Goal: Ask a question: Seek information or help from site administrators or community

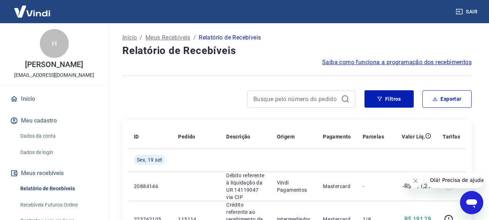
click at [470, 202] on icon "Abrir janela de mensagens" at bounding box center [472, 203] width 11 height 9
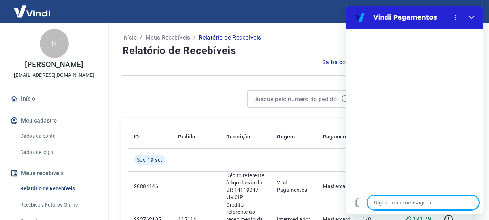
click at [396, 197] on textarea at bounding box center [424, 202] width 112 height 14
click at [387, 201] on textarea at bounding box center [424, 202] width 112 height 14
type textarea "O"
type textarea "x"
type textarea "Ol"
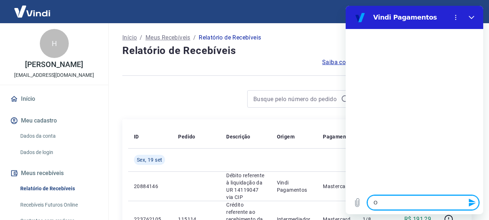
type textarea "x"
type textarea "Olá"
type textarea "x"
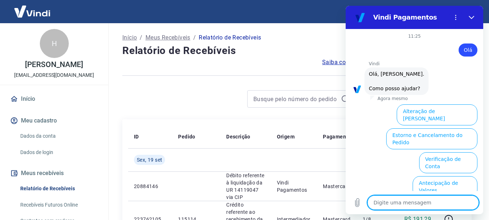
scroll to position [62, 0]
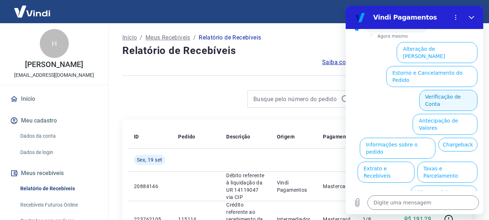
click at [443, 90] on button "Verificação de Conta" at bounding box center [448, 100] width 58 height 21
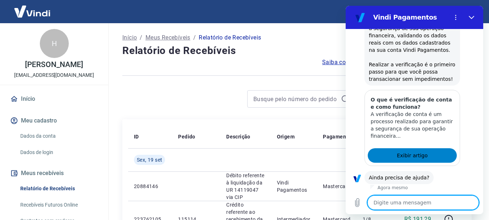
scroll to position [134, 0]
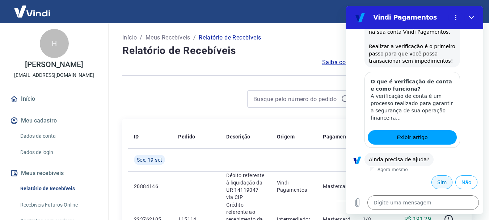
click at [433, 183] on button "Sim" at bounding box center [442, 182] width 21 height 14
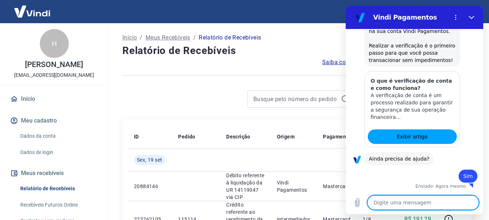
type textarea "x"
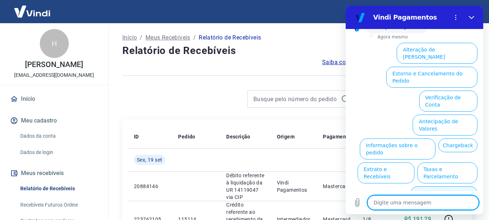
scroll to position [323, 0]
click at [406, 200] on textarea at bounding box center [424, 202] width 112 height 14
type textarea "o"
type textarea "x"
type textarea "ou"
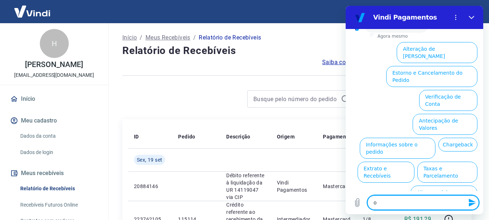
type textarea "x"
type textarea "out"
type textarea "x"
type textarea "outr"
type textarea "x"
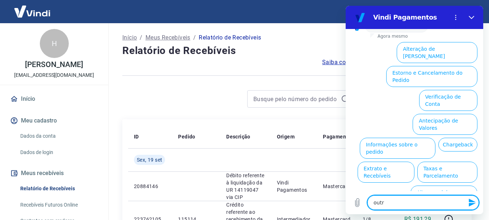
type textarea "outro"
type textarea "x"
type textarea "outros"
type textarea "x"
type textarea "outros"
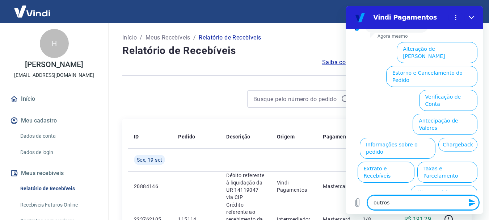
type textarea "x"
type textarea "outros a"
type textarea "x"
type textarea "outros as"
type textarea "x"
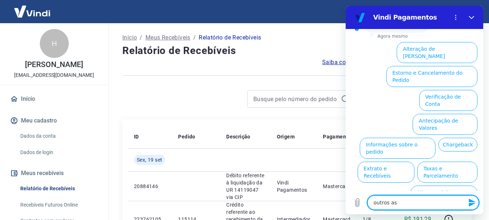
type textarea "outros ass"
type textarea "x"
type textarea "outros assu"
type textarea "x"
type textarea "outros assus"
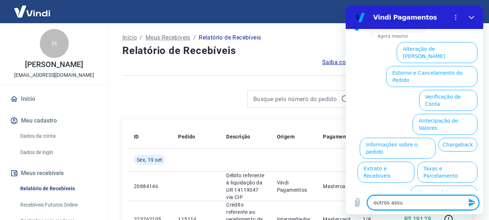
type textarea "x"
type textarea "outros assusn"
type textarea "x"
type textarea "outros assusnt"
type textarea "x"
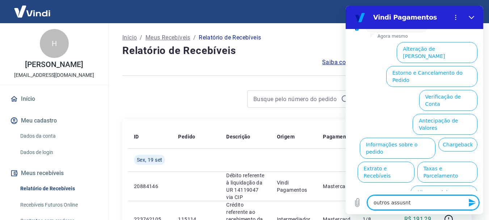
type textarea "outros assusnto"
type textarea "x"
type textarea "outros assusntos"
type textarea "x"
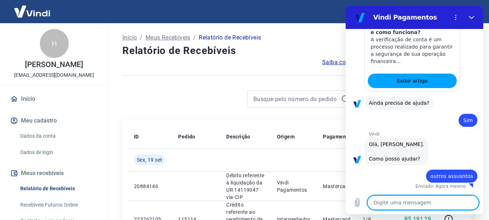
type textarea "x"
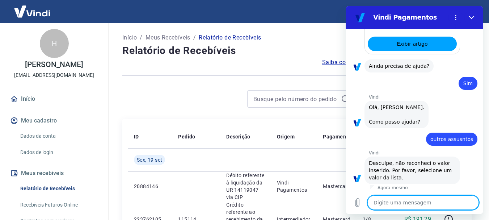
scroll to position [229, 0]
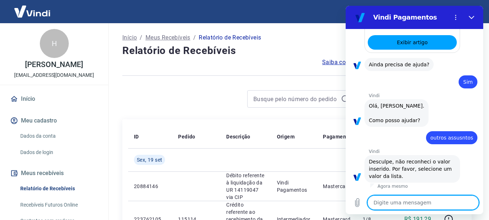
click at [395, 201] on textarea at bounding box center [424, 202] width 112 height 14
type textarea "f"
type textarea "x"
type textarea "fa"
type textarea "x"
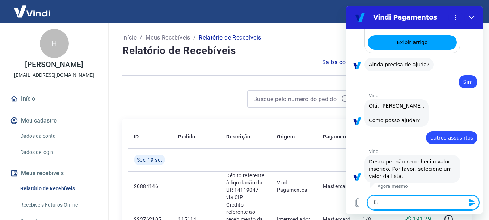
type textarea "faa"
type textarea "x"
type textarea "faal"
type textarea "x"
type textarea "faa"
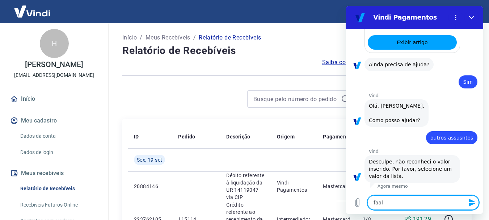
type textarea "x"
type textarea "fa"
type textarea "x"
type textarea "fal"
type textarea "x"
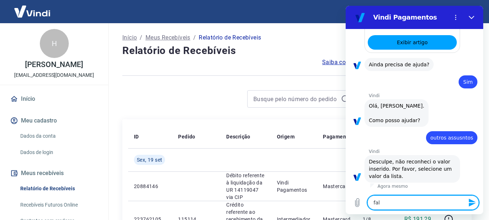
type textarea "fala"
type textarea "x"
type textarea "falar"
type textarea "x"
type textarea "falar"
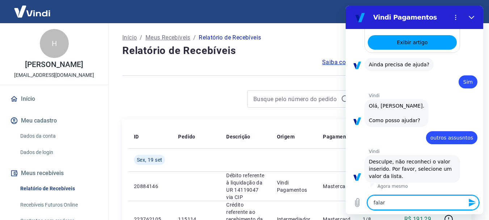
type textarea "x"
type textarea "falar c"
type textarea "x"
type textarea "falar co"
type textarea "x"
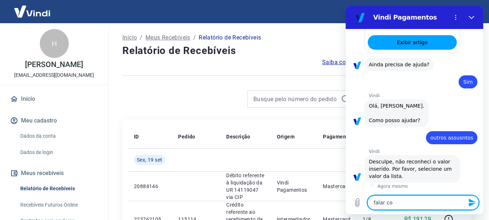
type textarea "falar com"
type textarea "x"
type textarea "falar com"
type textarea "x"
type textarea "falar com a"
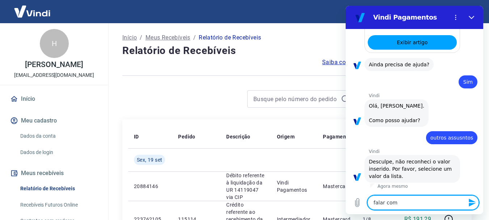
type textarea "x"
type textarea "falar com at"
type textarea "x"
type textarea "falar com ate"
type textarea "x"
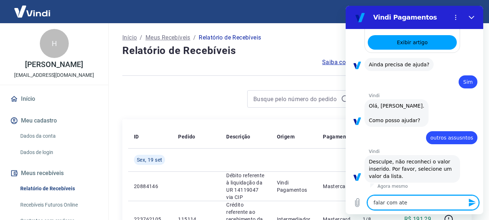
type textarea "falar com [GEOGRAPHIC_DATA]"
type textarea "x"
type textarea "falar com atend"
type textarea "x"
type textarea "falar com atenden"
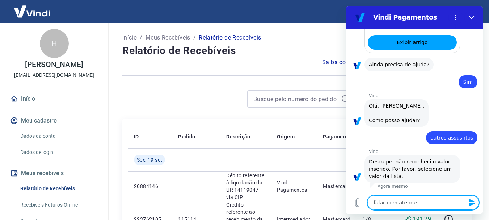
type textarea "x"
type textarea "falar com atendent"
type textarea "x"
type textarea "falar com atendente"
type textarea "x"
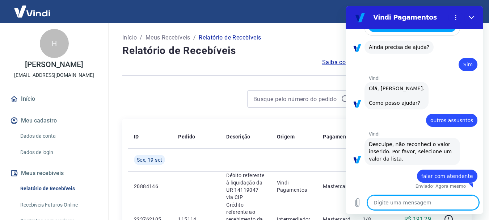
type textarea "x"
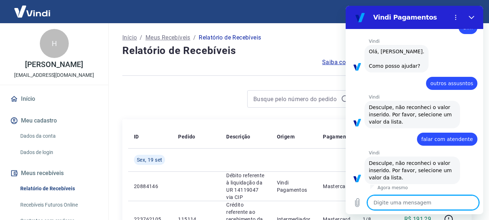
scroll to position [285, 0]
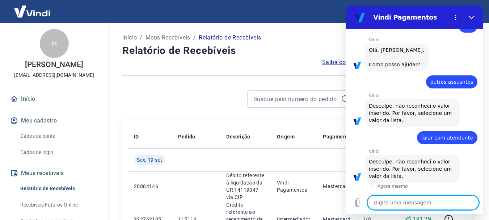
type textarea "f"
type textarea "x"
type textarea "fa"
type textarea "x"
type textarea "fal"
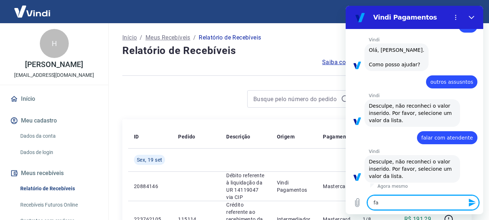
type textarea "x"
type textarea "fala"
type textarea "x"
type textarea "falar"
type textarea "x"
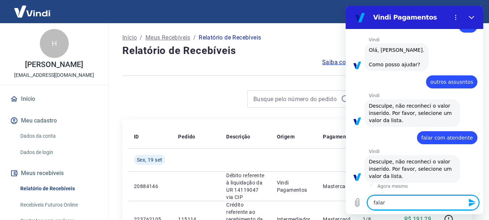
type textarea "falar"
type textarea "x"
type textarea "falar c"
type textarea "x"
type textarea "falar co"
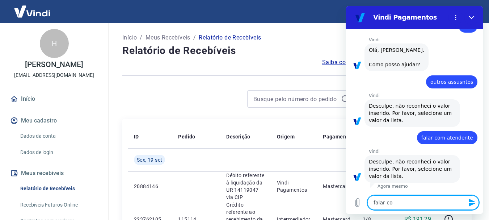
type textarea "x"
type textarea "falar com"
type textarea "x"
type textarea "falar com"
type textarea "x"
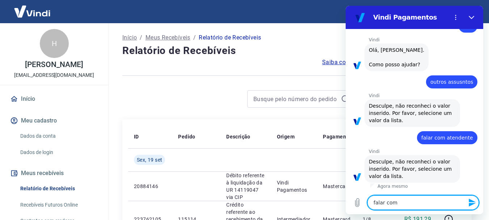
type textarea "falar com a"
type textarea "x"
type textarea "falar com at"
type textarea "x"
type textarea "falar com ate"
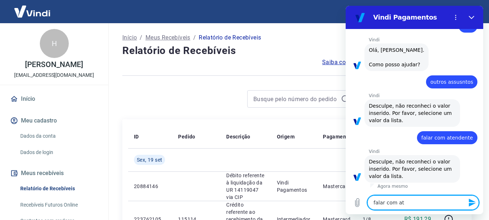
type textarea "x"
type textarea "falar com [GEOGRAPHIC_DATA]"
type textarea "x"
type textarea "falar com atent"
type textarea "x"
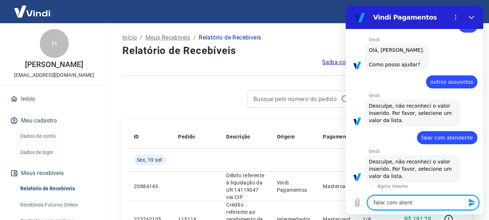
type textarea "falar com atente"
type textarea "x"
type textarea "falar com atenten"
type textarea "x"
type textarea "falar com atentent"
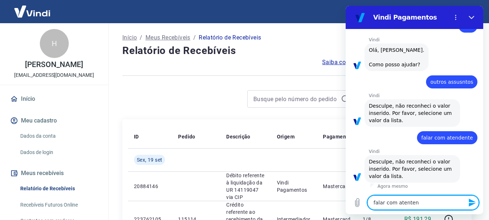
type textarea "x"
type textarea "falar com atentente"
type textarea "x"
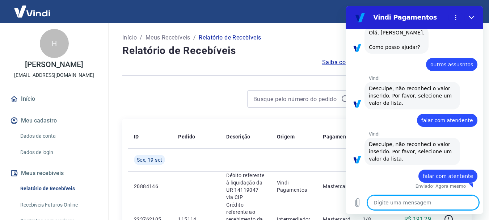
type textarea "x"
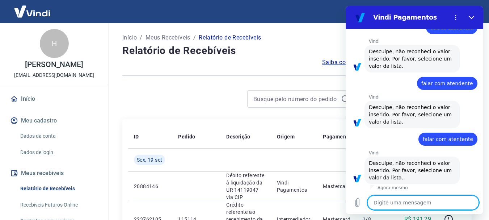
scroll to position [341, 0]
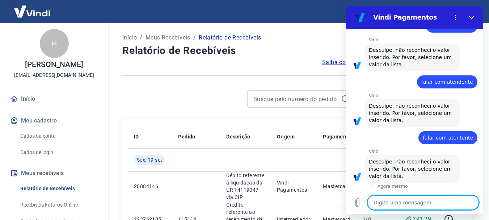
type textarea "f"
type textarea "x"
type textarea "fa"
type textarea "x"
type textarea "fal"
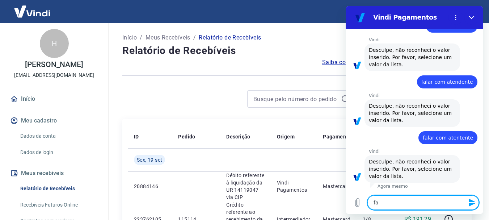
type textarea "x"
type textarea "fala"
type textarea "x"
type textarea "falar"
type textarea "x"
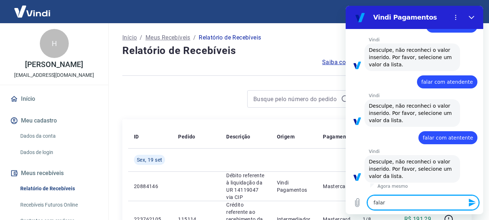
type textarea "falar"
type textarea "x"
type textarea "falar o"
type textarea "x"
type textarea "falar om"
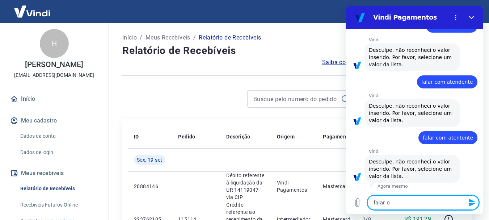
type textarea "x"
type textarea "falar om"
type textarea "x"
type textarea "falar om"
type textarea "x"
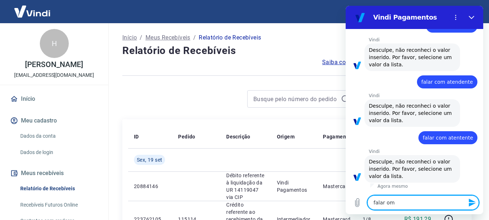
type textarea "falar o"
type textarea "x"
type textarea "falar"
type textarea "x"
type textarea "falar"
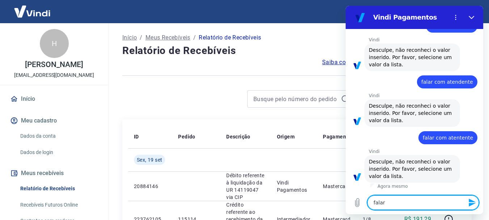
type textarea "x"
type textarea "falar"
type textarea "x"
type textarea "falar c"
type textarea "x"
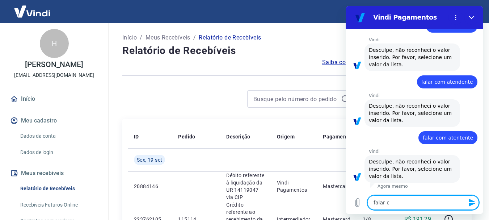
type textarea "falar co"
type textarea "x"
type textarea "falar com"
type textarea "x"
type textarea "falar com"
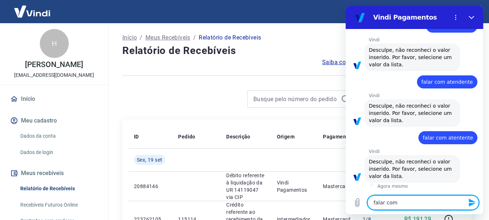
type textarea "x"
type textarea "falar com a"
type textarea "x"
type textarea "falar com at"
type textarea "x"
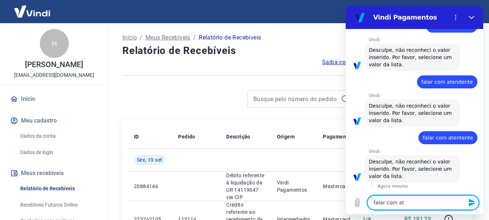
type textarea "falar com ate"
type textarea "x"
type textarea "falar com [GEOGRAPHIC_DATA]"
type textarea "x"
type textarea "falar com atend"
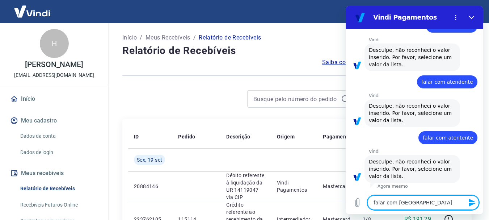
type textarea "x"
type textarea "falar com atende"
type textarea "x"
type textarea "falar com atenden"
type textarea "x"
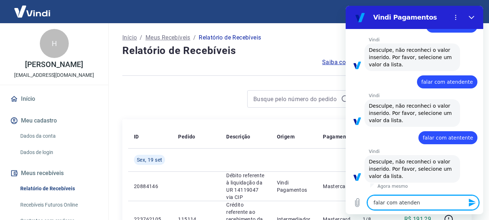
type textarea "falar com atendent"
type textarea "x"
type textarea "falar com atendente"
type textarea "x"
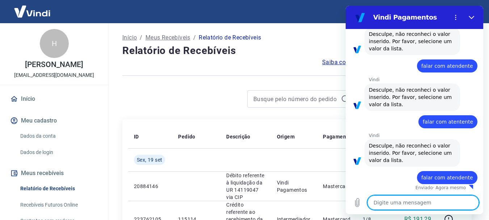
scroll to position [358, 0]
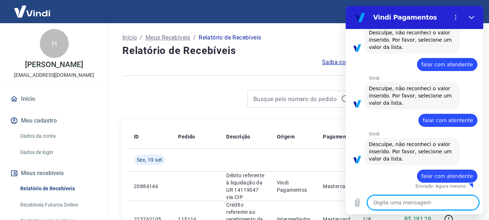
type textarea "x"
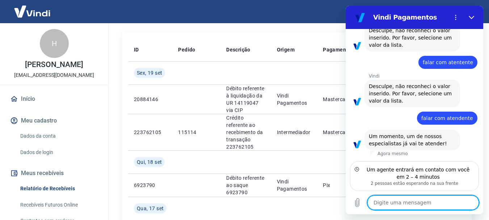
scroll to position [109, 0]
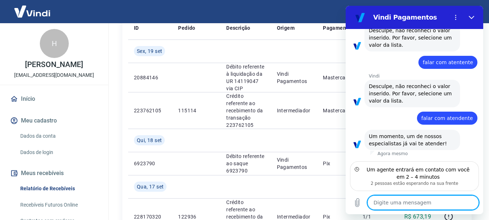
click at [381, 204] on textarea at bounding box center [424, 202] width 112 height 14
type textarea "q"
type textarea "x"
type textarea "qu"
type textarea "x"
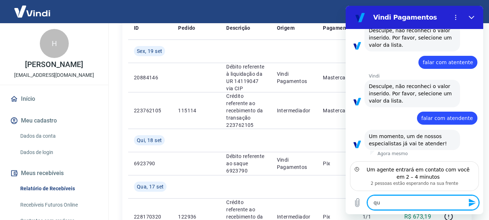
type textarea "qua"
type textarea "x"
type textarea "qual"
type textarea "x"
type textarea "qual"
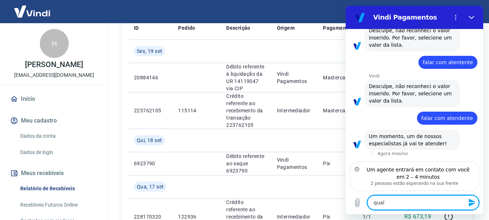
type textarea "x"
type textarea "qual é"
type textarea "x"
type textarea "qual é"
type textarea "x"
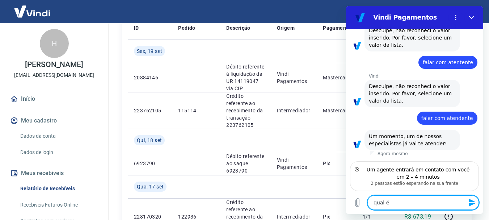
type textarea "qual é o"
type textarea "x"
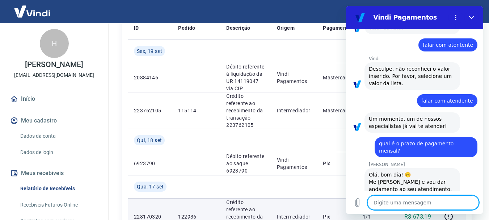
scroll to position [475, 0]
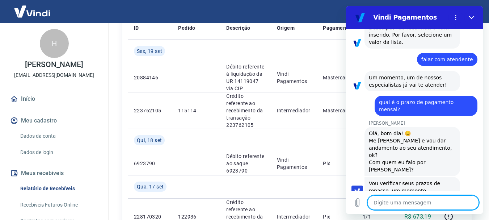
click at [382, 200] on textarea at bounding box center [424, 202] width 112 height 14
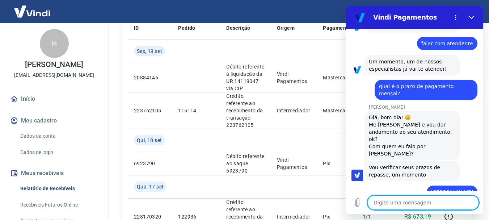
scroll to position [492, 0]
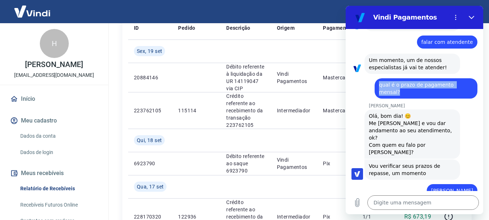
drag, startPoint x: 380, startPoint y: 85, endPoint x: 476, endPoint y: 87, distance: 96.4
click at [476, 87] on div "11:25 diz: Olá Enviado · 11:25 [PERSON_NAME] diz: Olá, [PERSON_NAME]. Como poss…" at bounding box center [415, 110] width 138 height 162
copy span "qual é o prazo de pagamento mensal?"
click at [386, 203] on textarea at bounding box center [424, 202] width 112 height 14
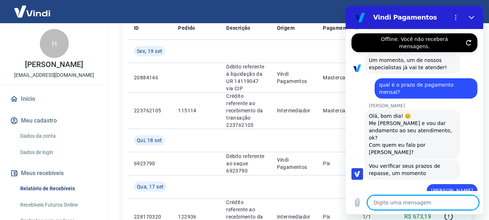
paste textarea "qual é o prazo de pagamento mensal?"
drag, startPoint x: 439, startPoint y: 201, endPoint x: 789, endPoint y: 223, distance: 349.9
click at [439, 201] on textarea "qual é o prazo de pagamento mensal?" at bounding box center [424, 202] width 112 height 14
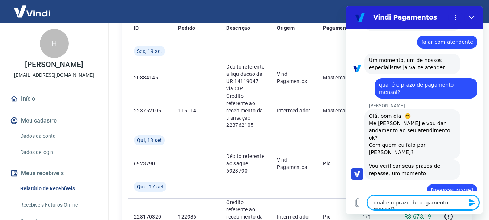
click at [456, 203] on textarea "qual é o prazo de pagamento mensal?" at bounding box center [424, 202] width 112 height 14
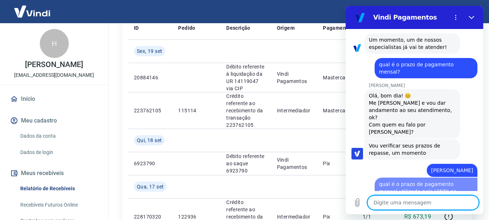
scroll to position [527, 0]
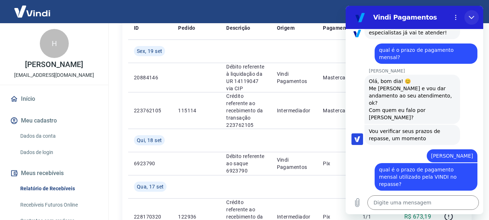
click at [477, 14] on button "Fechar" at bounding box center [472, 17] width 14 height 14
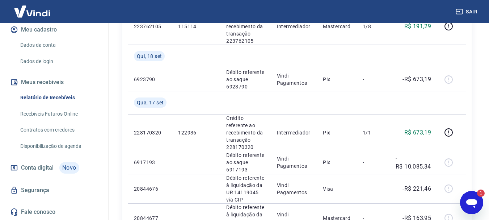
scroll to position [290, 0]
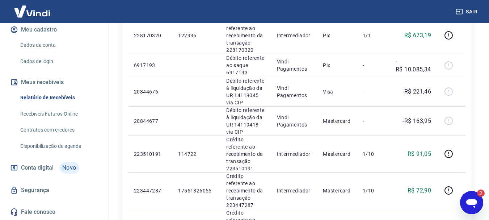
click at [478, 201] on icon "Abrir janela de mensagens, 2 mensagens não lidas" at bounding box center [471, 202] width 13 height 13
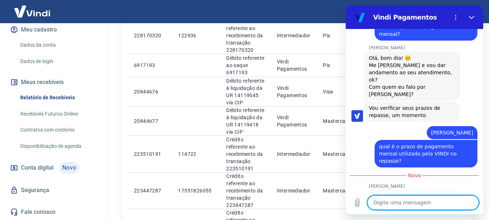
scroll to position [577, 0]
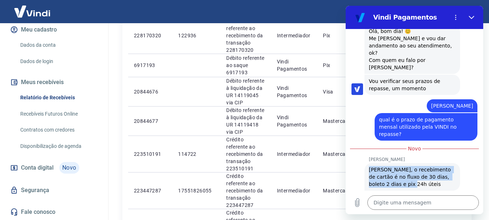
drag, startPoint x: 370, startPoint y: 149, endPoint x: 402, endPoint y: 159, distance: 33.7
click at [402, 166] on span "[PERSON_NAME], o recebimento de cartão é no fluxo de 30 dias, boleto 2 dias e p…" at bounding box center [412, 177] width 87 height 22
copy span "[PERSON_NAME], o recebimento de cartão é no fluxo de 30 dias, boleto 2 dias e p…"
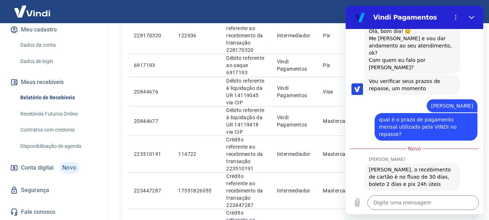
drag, startPoint x: 468, startPoint y: 133, endPoint x: 480, endPoint y: 145, distance: 16.7
click at [468, 133] on div "11:25 diz: Olá Enviado · 11:25 [PERSON_NAME] diz: Olá, [PERSON_NAME]. Como poss…" at bounding box center [415, 110] width 138 height 162
click at [419, 201] on textarea at bounding box center [424, 202] width 112 height 14
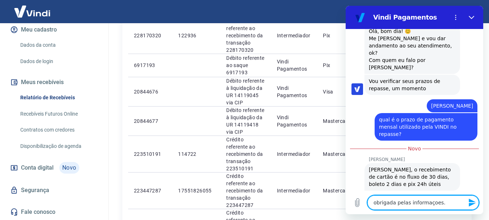
drag, startPoint x: 407, startPoint y: 201, endPoint x: 417, endPoint y: 202, distance: 10.2
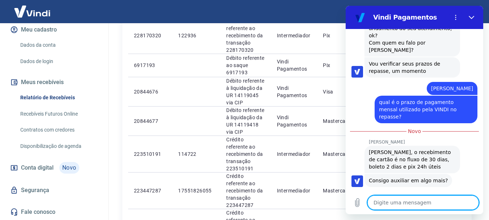
scroll to position [673, 0]
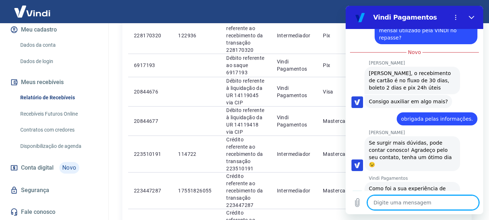
click at [414, 212] on button "Boa 👍" at bounding box center [428, 222] width 29 height 21
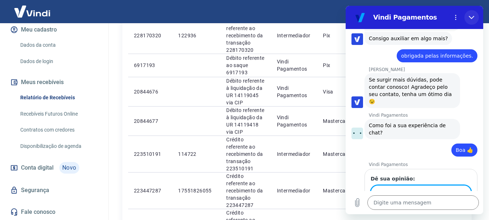
scroll to position [735, 0]
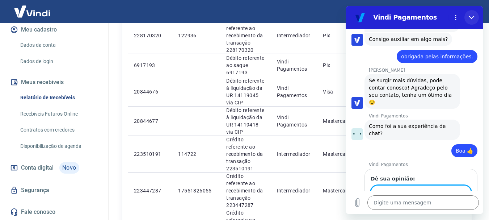
click at [473, 18] on icon "Fechar" at bounding box center [472, 17] width 6 height 6
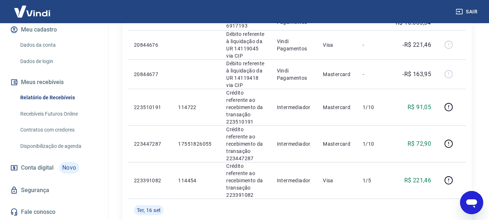
scroll to position [356, 0]
